Goal: Task Accomplishment & Management: Use online tool/utility

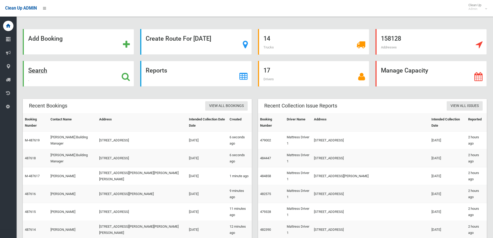
click at [83, 72] on div "Search" at bounding box center [78, 74] width 111 height 26
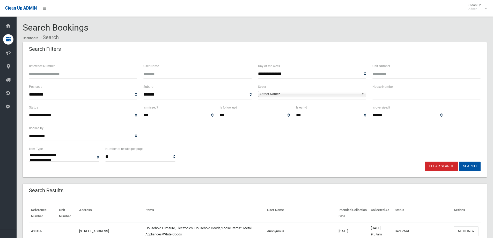
select select
click at [416, 94] on input "text" at bounding box center [426, 95] width 108 height 10
type input "**"
click at [299, 95] on span "Street Name*" at bounding box center [309, 94] width 99 height 6
type input "****"
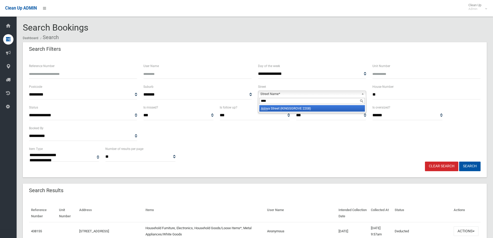
click at [262, 108] on em "Arin" at bounding box center [264, 108] width 6 height 4
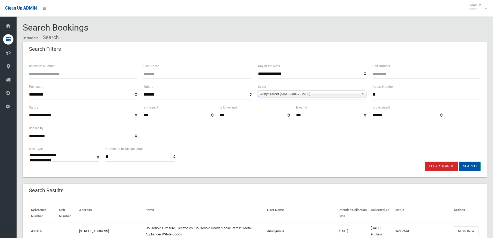
click at [475, 164] on button "Search" at bounding box center [469, 166] width 21 height 10
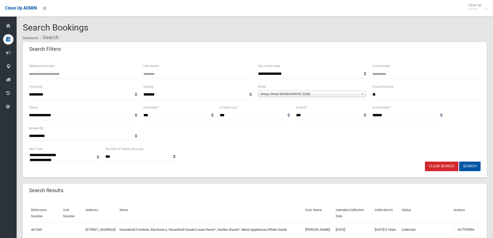
select select
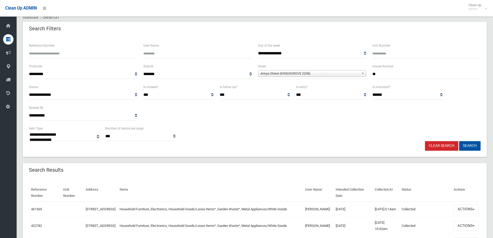
scroll to position [26, 0]
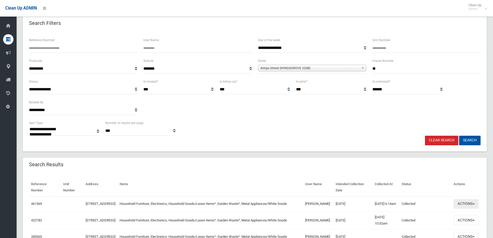
click at [470, 204] on button "Actions" at bounding box center [466, 204] width 25 height 10
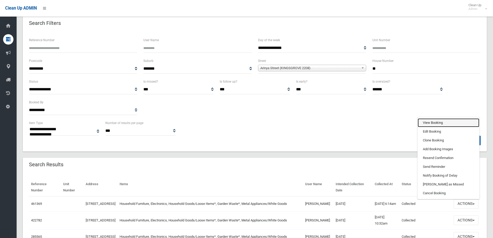
click at [448, 120] on link "View Booking" at bounding box center [449, 122] width 62 height 9
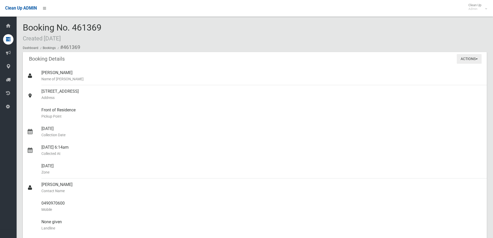
click at [469, 58] on button "Actions" at bounding box center [469, 59] width 25 height 10
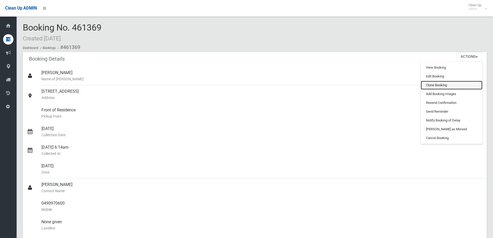
click at [437, 85] on link "Clone Booking" at bounding box center [452, 85] width 62 height 9
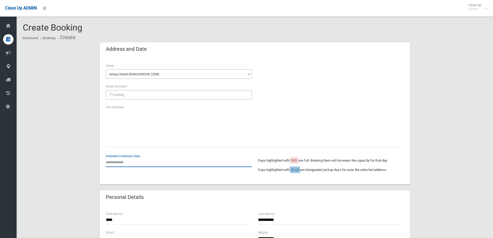
click at [132, 162] on input "text" at bounding box center [179, 162] width 146 height 10
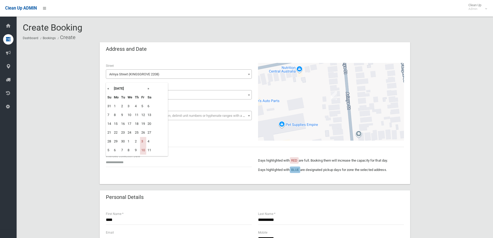
click at [148, 88] on th "»" at bounding box center [149, 88] width 6 height 9
click at [147, 88] on th "»" at bounding box center [149, 88] width 6 height 9
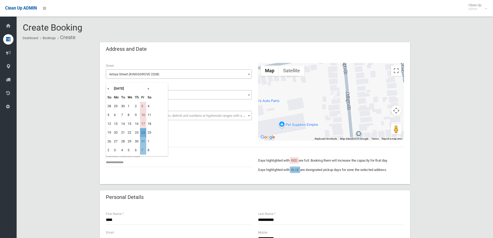
click at [143, 133] on td "24" at bounding box center [143, 132] width 6 height 9
type input "**********"
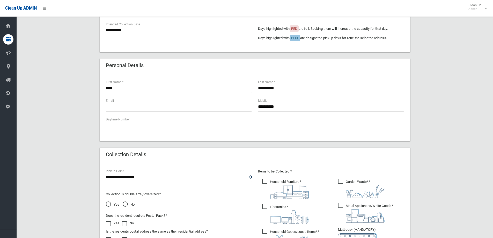
scroll to position [181, 0]
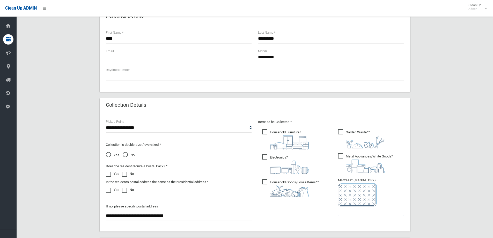
click at [358, 210] on input "text" at bounding box center [371, 211] width 66 height 10
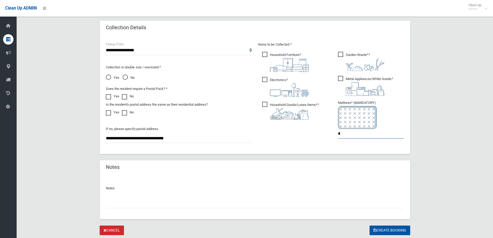
scroll to position [259, 0]
type input "*"
click at [388, 231] on button "Create Booking" at bounding box center [389, 230] width 41 height 10
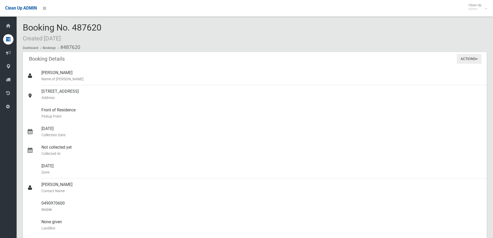
click at [476, 63] on button "Actions" at bounding box center [469, 59] width 25 height 10
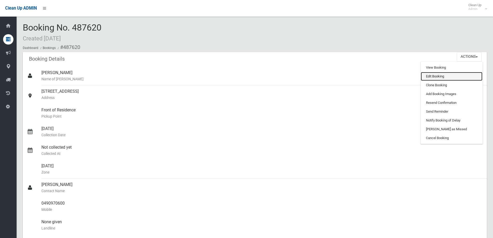
click at [445, 79] on link "Edit Booking" at bounding box center [452, 76] width 62 height 9
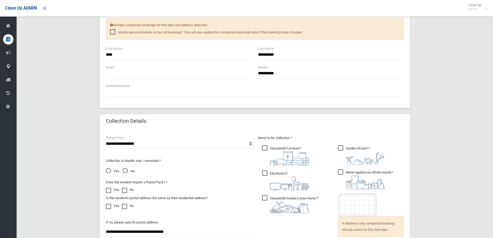
scroll to position [99, 0]
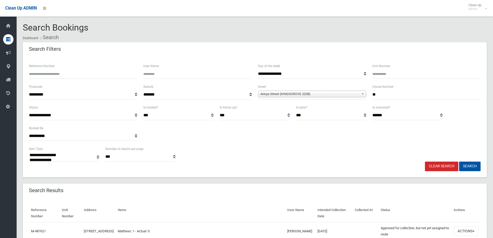
select select
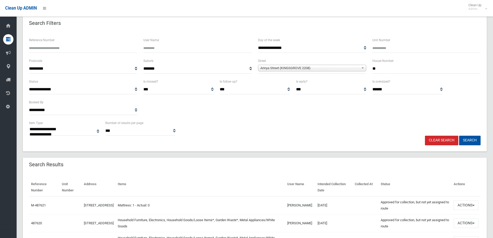
scroll to position [78, 0]
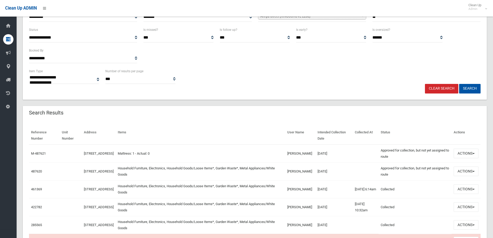
click at [466, 155] on button "Actions" at bounding box center [466, 154] width 25 height 10
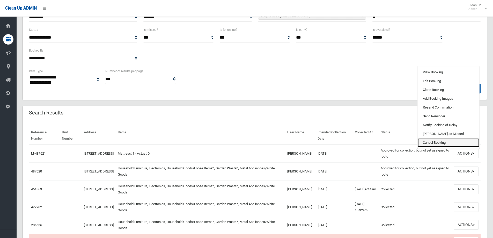
click at [435, 146] on link "Cancel Booking" at bounding box center [449, 142] width 62 height 9
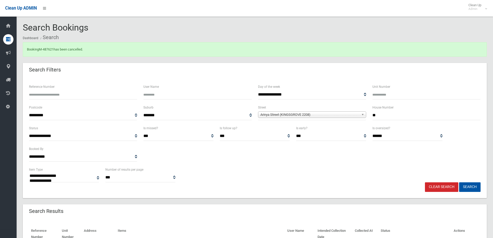
select select
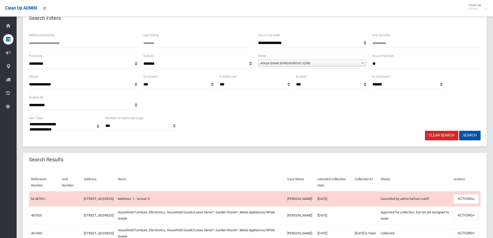
scroll to position [52, 0]
click at [461, 216] on button "Actions" at bounding box center [466, 215] width 25 height 10
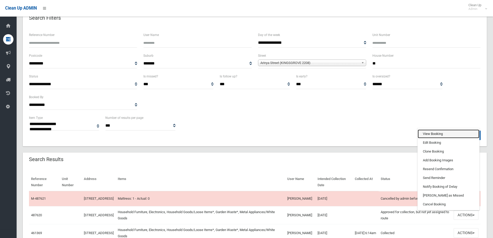
click at [432, 136] on link "View Booking" at bounding box center [449, 133] width 62 height 9
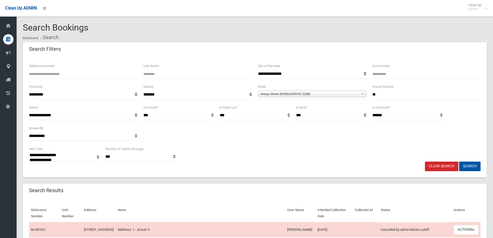
select select
